Goal: Find specific page/section: Find specific page/section

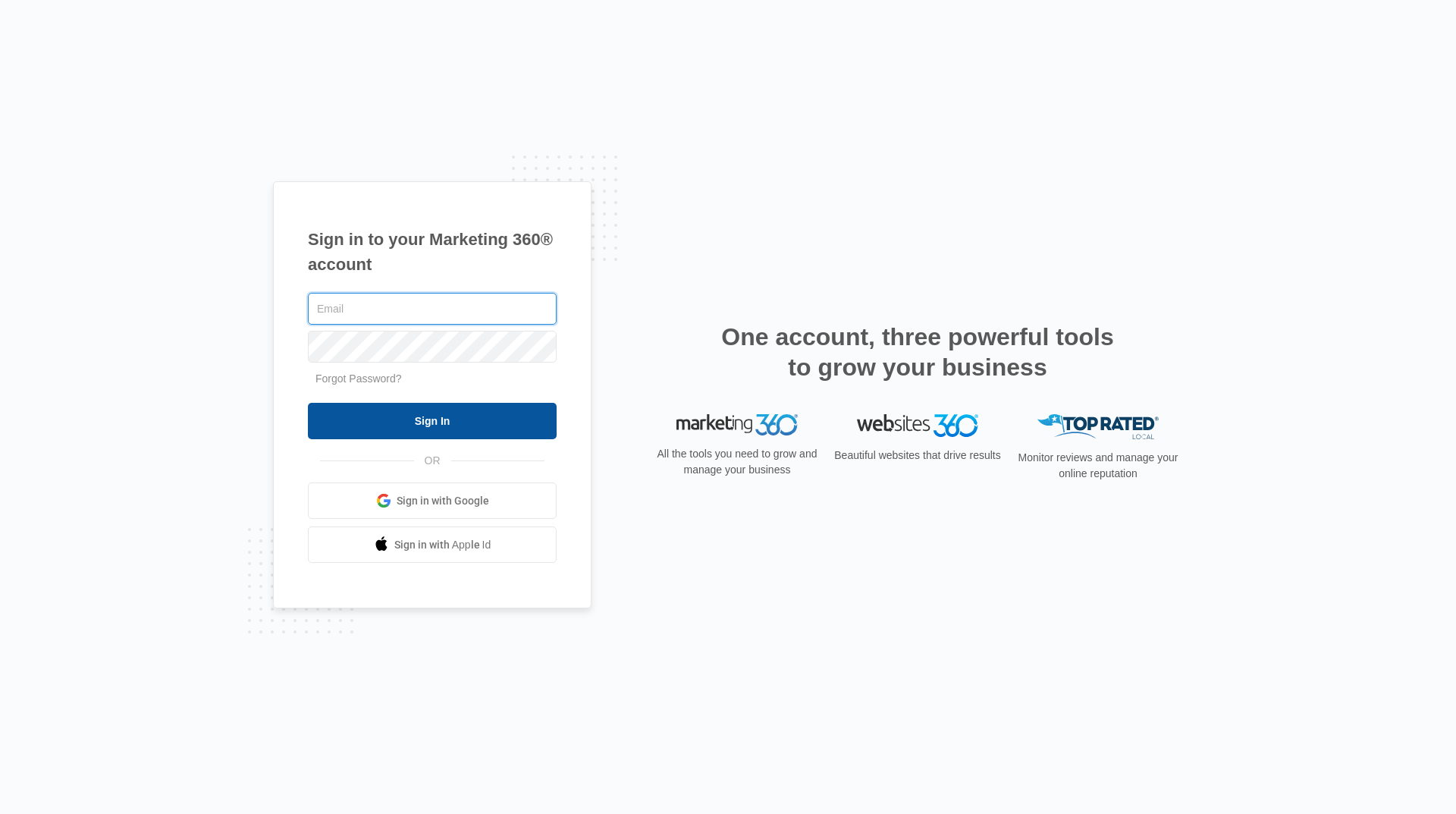
type input "[EMAIL_ADDRESS][DOMAIN_NAME]"
click at [446, 437] on input "Sign In" at bounding box center [432, 421] width 249 height 36
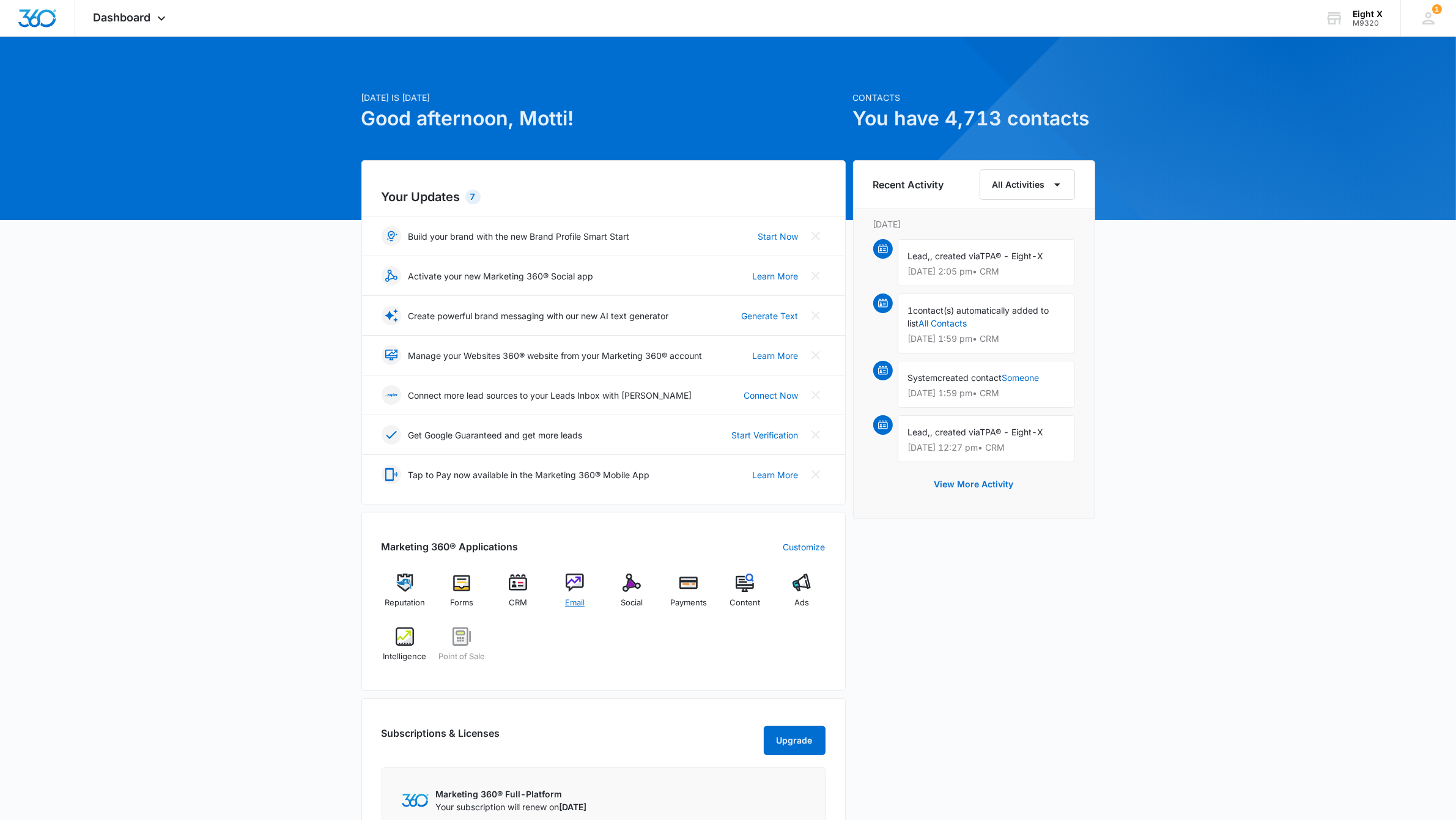
click at [578, 586] on img at bounding box center [575, 583] width 18 height 18
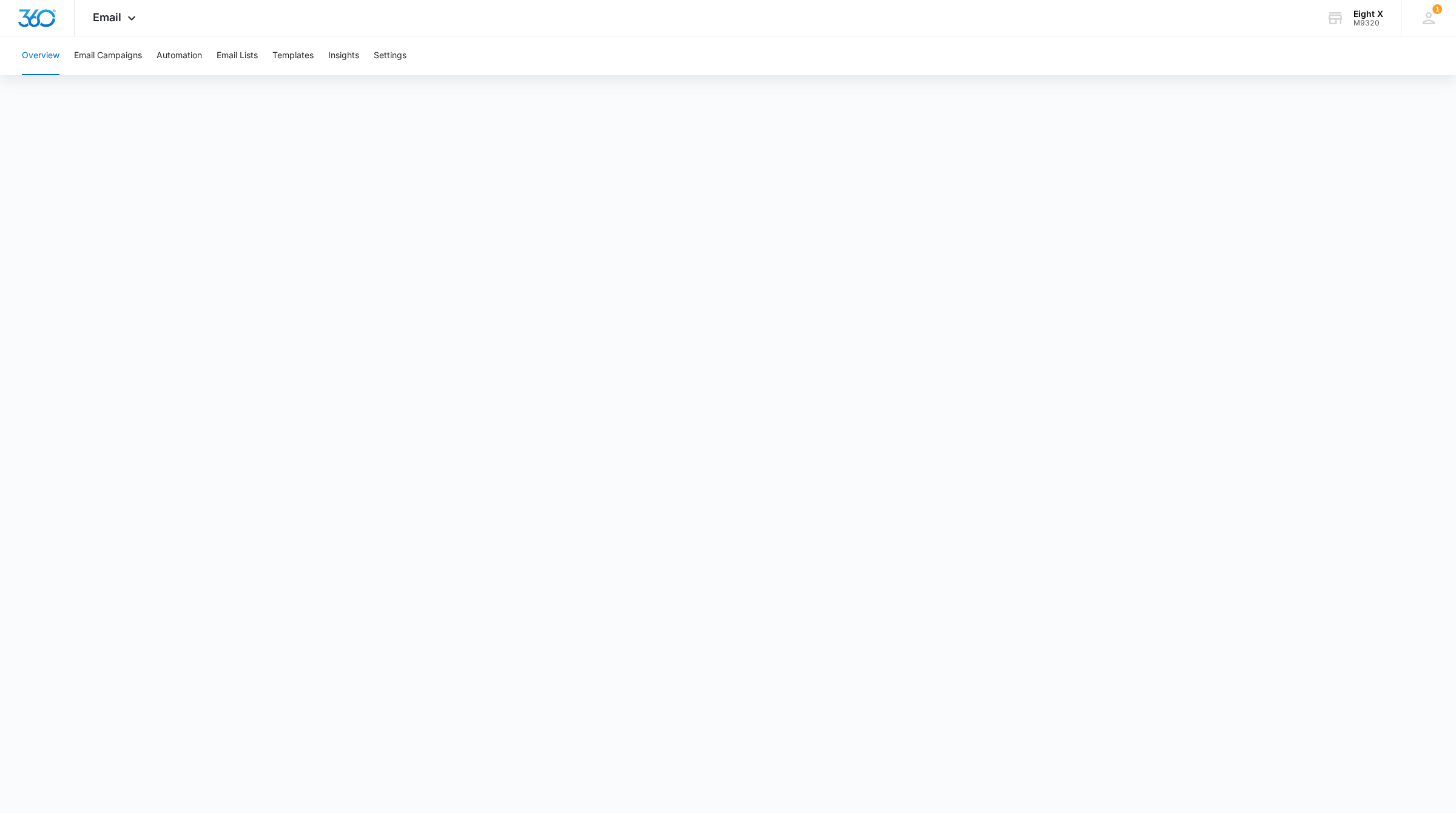
click at [53, 49] on button "Overview" at bounding box center [40, 56] width 37 height 39
click at [136, 46] on button "Email Campaigns" at bounding box center [107, 56] width 68 height 39
click at [113, 59] on button "Email Campaigns" at bounding box center [107, 56] width 68 height 39
click at [88, 53] on button "Email Campaigns" at bounding box center [107, 56] width 68 height 39
click at [114, 56] on button "Email Campaigns" at bounding box center [107, 56] width 68 height 39
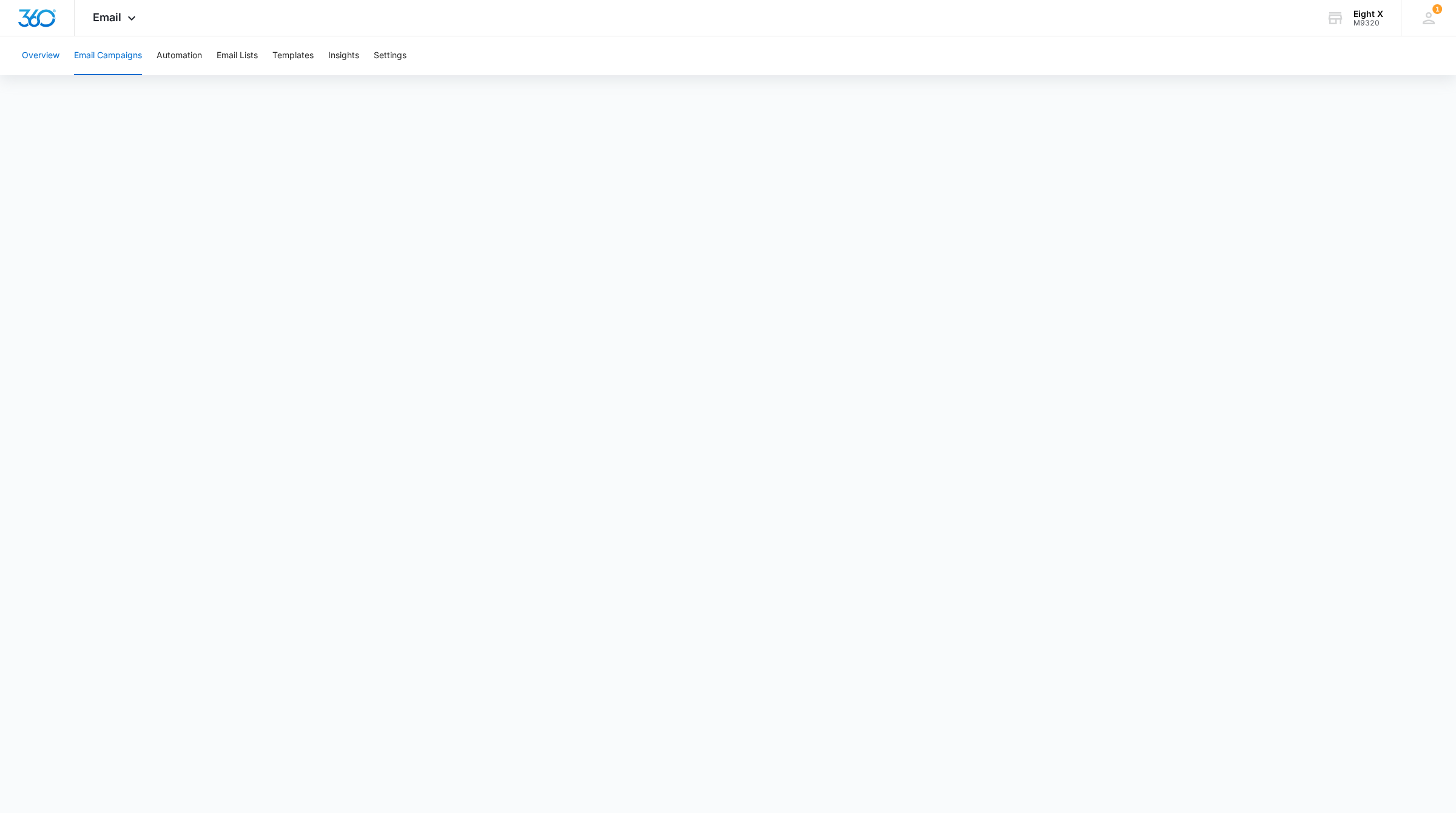
click at [27, 56] on button "Overview" at bounding box center [40, 56] width 37 height 39
click at [101, 53] on button "Email Campaigns" at bounding box center [107, 56] width 68 height 39
click at [107, 55] on button "Email Campaigns" at bounding box center [107, 56] width 68 height 39
click at [29, 55] on button "Overview" at bounding box center [40, 56] width 37 height 39
